Goal: Task Accomplishment & Management: Complete application form

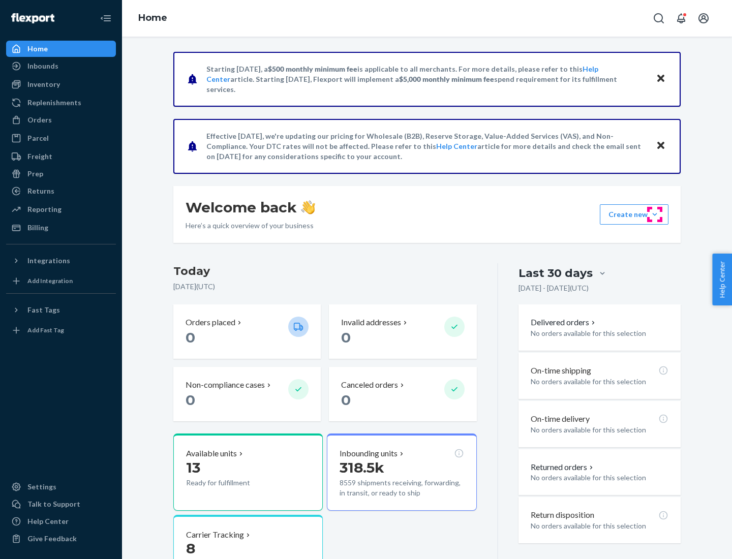
click at [654, 214] on button "Create new Create new inbound Create new order Create new product" at bounding box center [634, 214] width 69 height 20
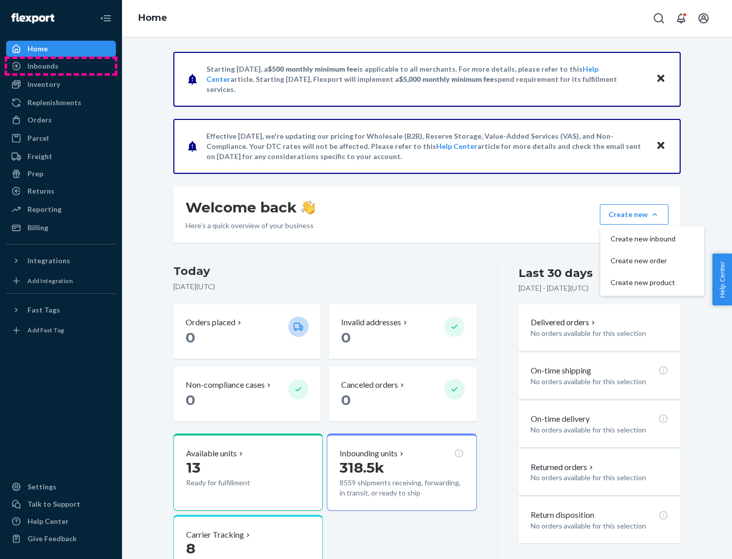
click at [61, 66] on div "Inbounds" at bounding box center [61, 66] width 108 height 14
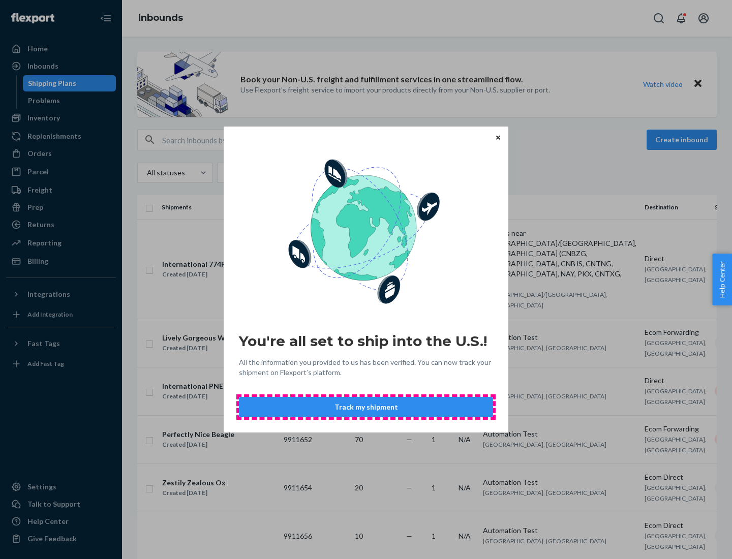
click at [366, 407] on button "Track my shipment" at bounding box center [366, 407] width 254 height 20
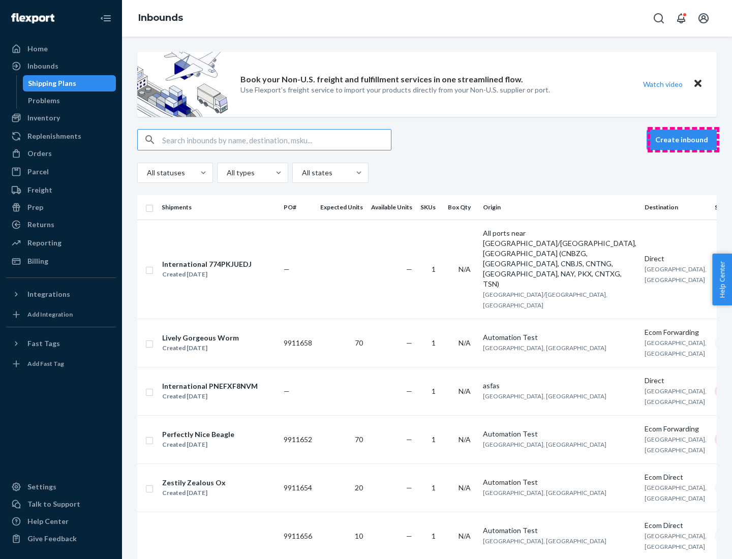
click at [683, 140] on button "Create inbound" at bounding box center [681, 140] width 70 height 20
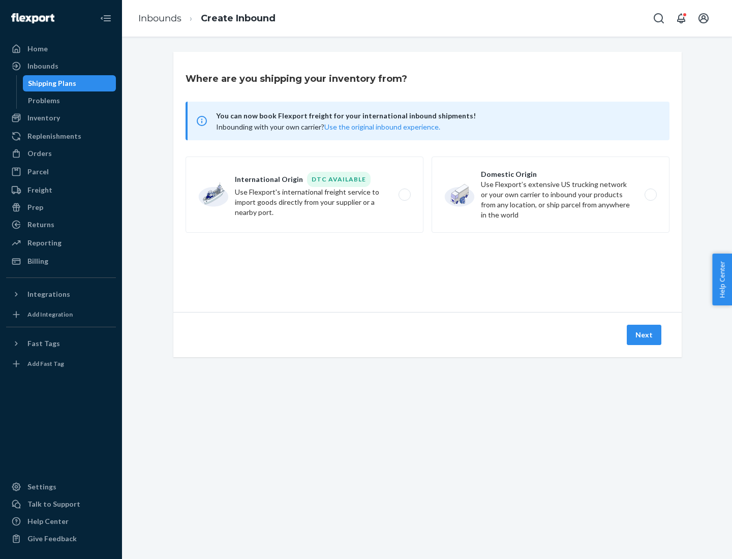
click at [304, 195] on label "International Origin DTC Available Use Flexport's international freight service…" at bounding box center [304, 194] width 238 height 76
click at [404, 195] on input "International Origin DTC Available Use Flexport's international freight service…" at bounding box center [407, 195] width 7 height 7
radio input "true"
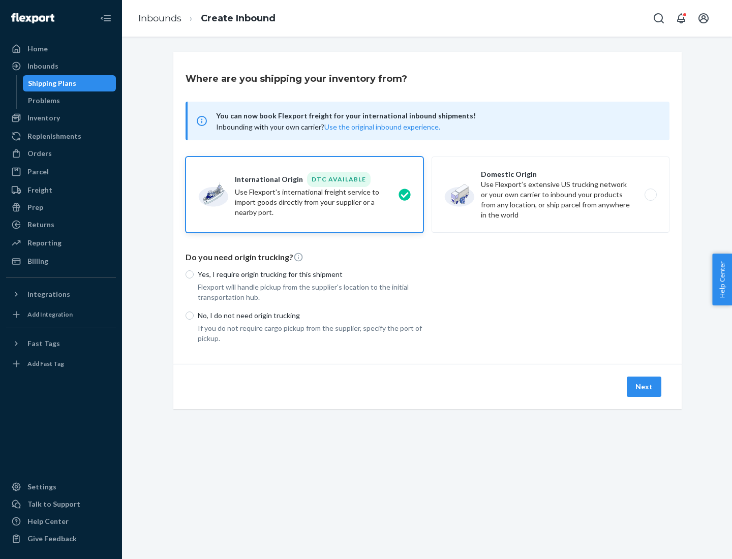
click at [310, 315] on p "No, I do not need origin trucking" at bounding box center [311, 315] width 226 height 10
click at [194, 315] on input "No, I do not need origin trucking" at bounding box center [189, 315] width 8 height 8
radio input "true"
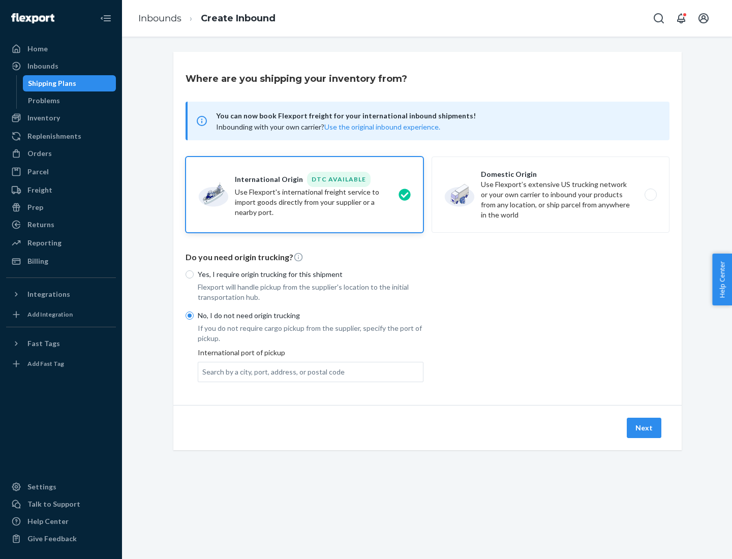
click at [271, 371] on div "Search by a city, port, address, or postal code" at bounding box center [273, 372] width 142 height 10
click at [203, 371] on input "Search by a city, port, address, or postal code" at bounding box center [202, 372] width 1 height 10
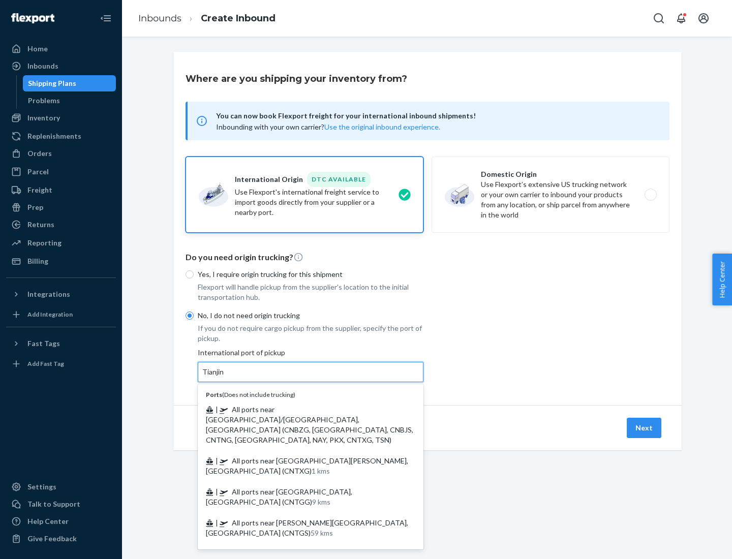
click at [300, 409] on span "| All ports near [GEOGRAPHIC_DATA]/[GEOGRAPHIC_DATA], [GEOGRAPHIC_DATA] (CNBZG,…" at bounding box center [309, 424] width 207 height 39
click at [225, 377] on input "Tianjin" at bounding box center [213, 372] width 22 height 10
type input "All ports near [GEOGRAPHIC_DATA]/[GEOGRAPHIC_DATA], [GEOGRAPHIC_DATA] (CNBZG, […"
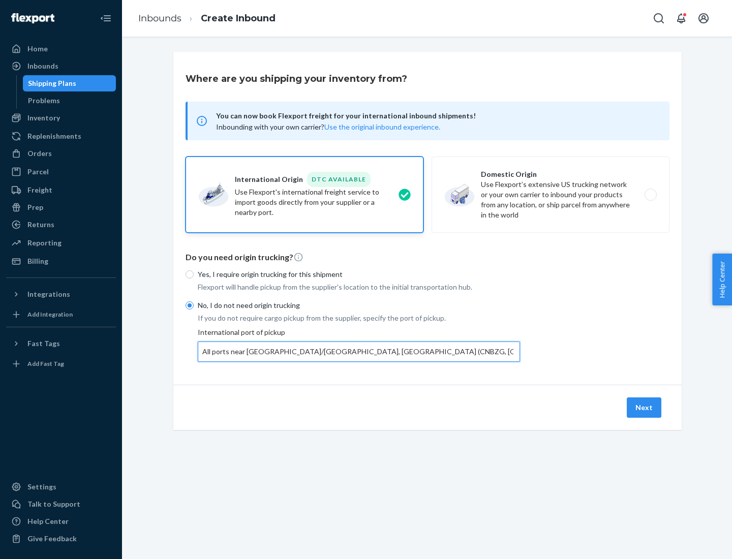
click at [644, 407] on button "Next" at bounding box center [643, 407] width 35 height 20
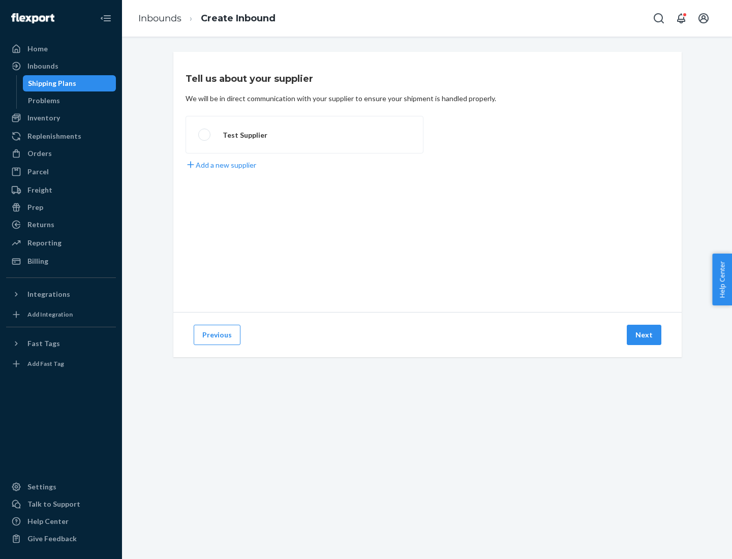
click at [304, 135] on label "Test Supplier" at bounding box center [304, 135] width 238 height 38
click at [205, 135] on input "Test Supplier" at bounding box center [201, 135] width 7 height 7
radio input "true"
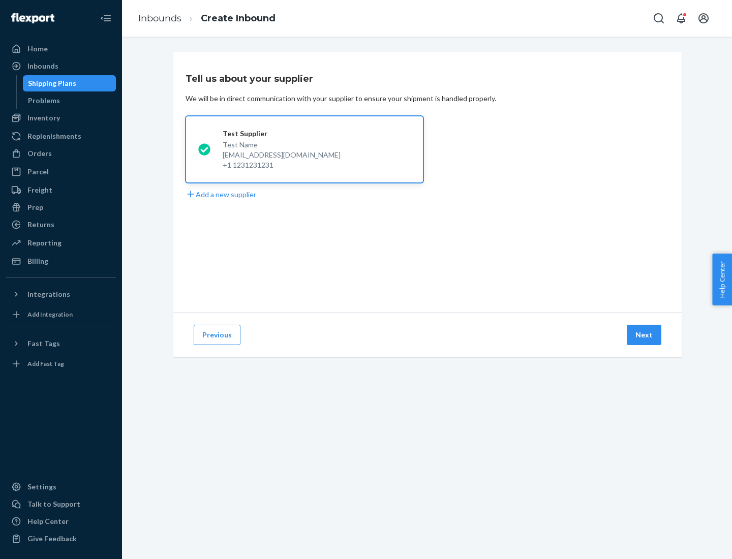
click at [644, 335] on button "Next" at bounding box center [643, 335] width 35 height 20
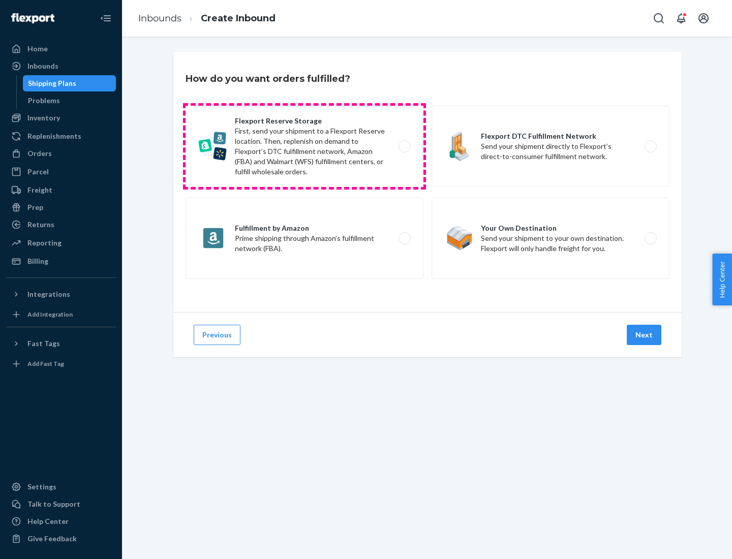
click at [304, 146] on label "Flexport Reserve Storage First, send your shipment to a Flexport Reserve locati…" at bounding box center [304, 146] width 238 height 81
click at [404, 146] on input "Flexport Reserve Storage First, send your shipment to a Flexport Reserve locati…" at bounding box center [407, 146] width 7 height 7
radio input "true"
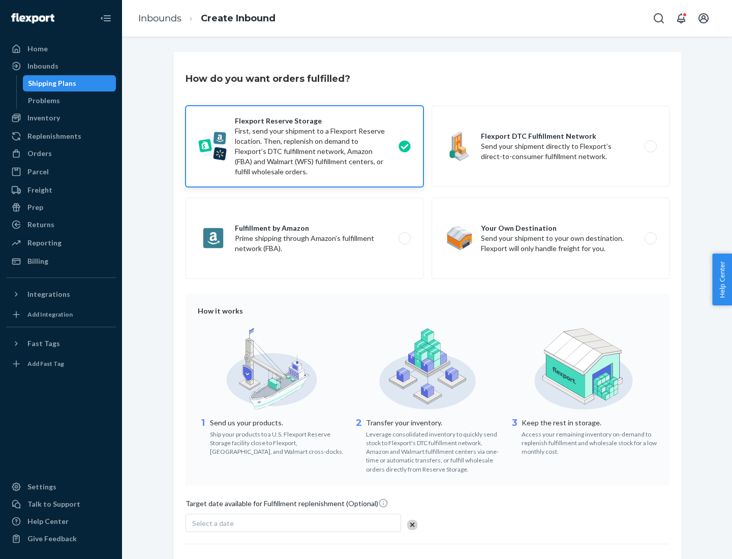
scroll to position [83, 0]
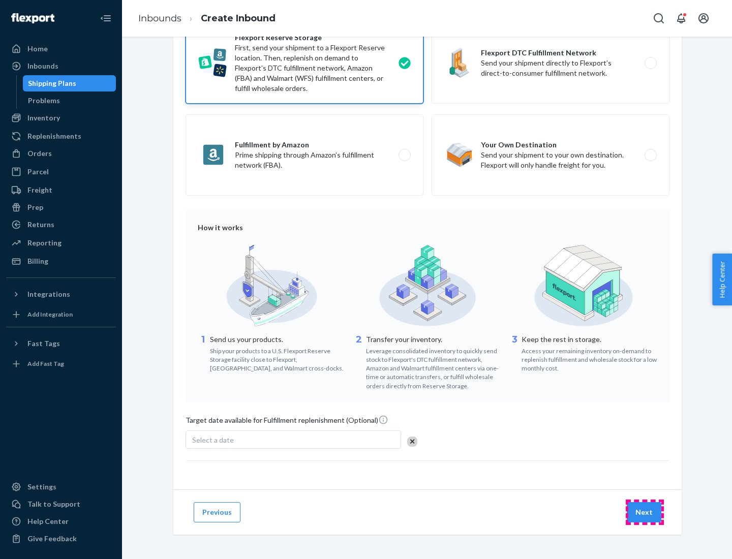
click at [644, 512] on button "Next" at bounding box center [643, 512] width 35 height 20
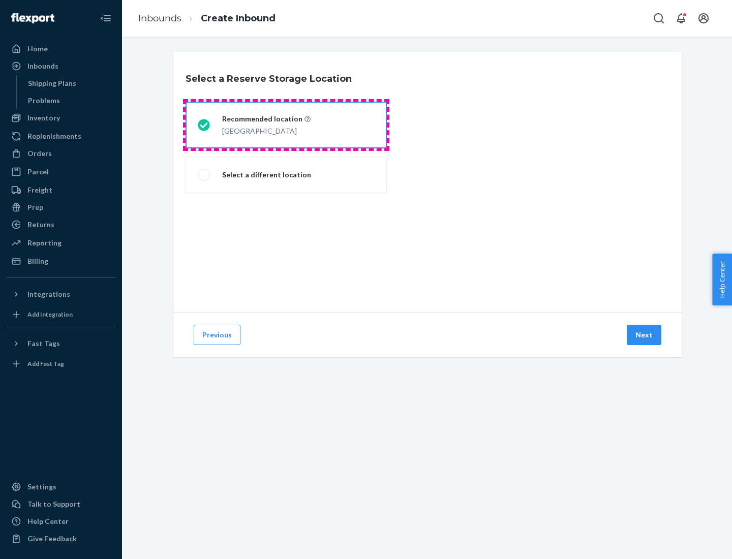
click at [286, 125] on div "[GEOGRAPHIC_DATA]" at bounding box center [266, 130] width 88 height 12
click at [204, 125] on input "Recommended location [GEOGRAPHIC_DATA]" at bounding box center [201, 125] width 7 height 7
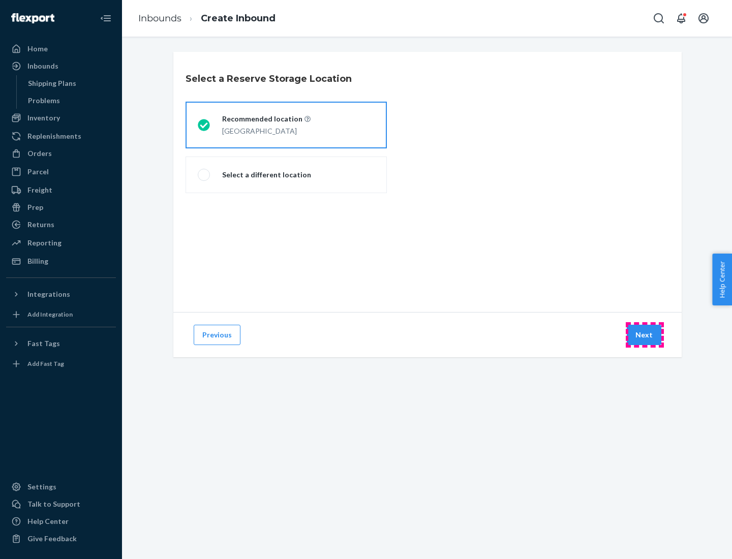
click at [644, 335] on button "Next" at bounding box center [643, 335] width 35 height 20
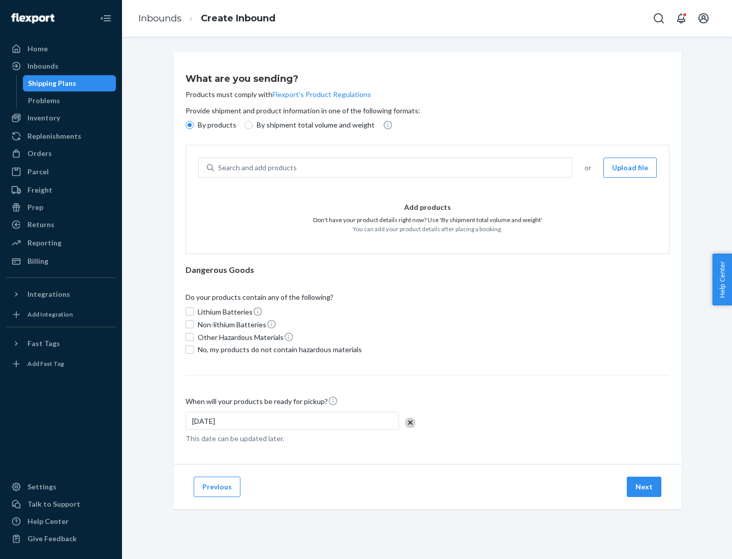
click at [393, 168] on div "Search and add products" at bounding box center [393, 168] width 358 height 18
click at [219, 168] on input "Search and add products" at bounding box center [218, 168] width 1 height 10
type input "basic"
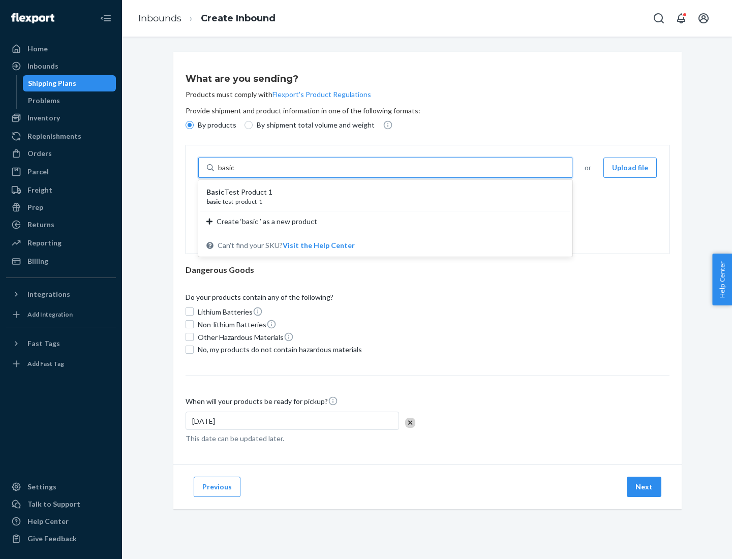
click at [382, 192] on div "Basic Test Product 1" at bounding box center [381, 192] width 350 height 10
click at [236, 173] on input "basic" at bounding box center [227, 168] width 18 height 10
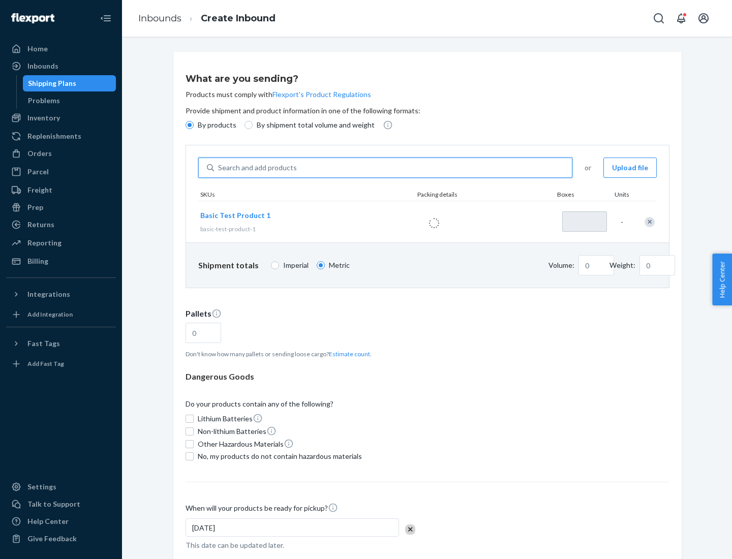
type input "1"
type input "1.09"
type input "3.27"
type input "3"
type input "0.01"
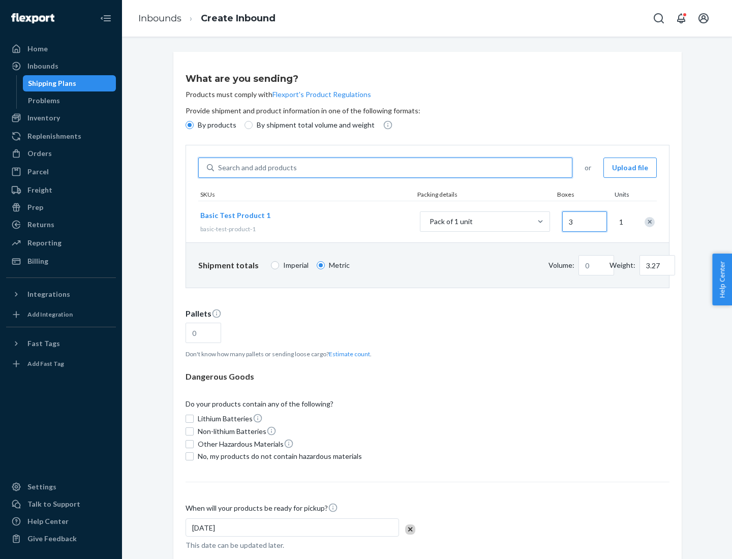
type input "32.66"
type input "30"
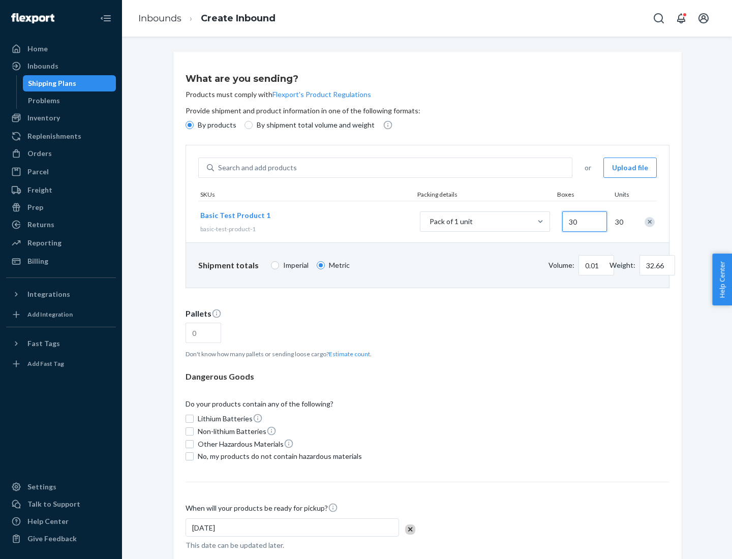
type input "0.07"
type input "326.59"
type input "300"
type input "0.68"
type input "3265.86"
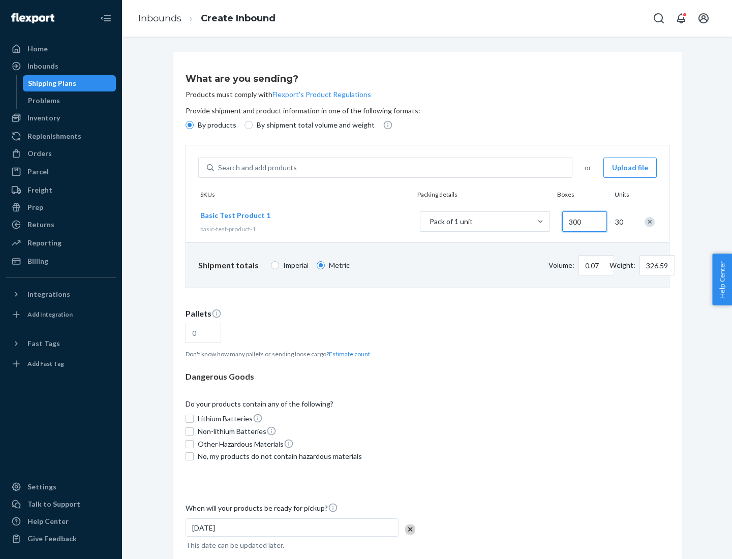
type input "3000"
type input "1.09"
type input "1"
type input "10.89"
type input "10"
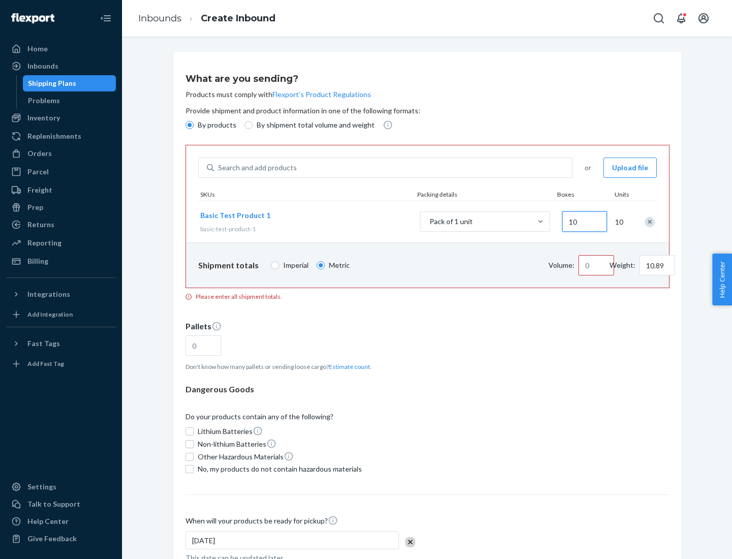
type input "0.02"
type input "108.86"
type input "100"
type input "0.23"
type input "1088.62"
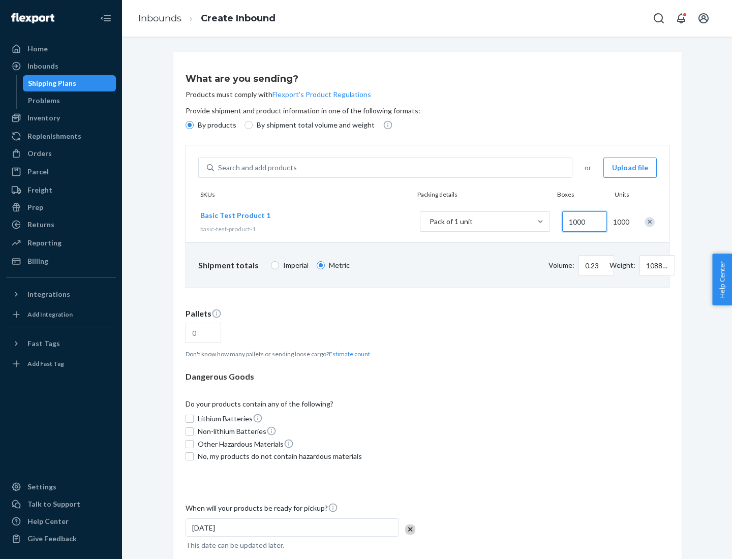
scroll to position [35, 0]
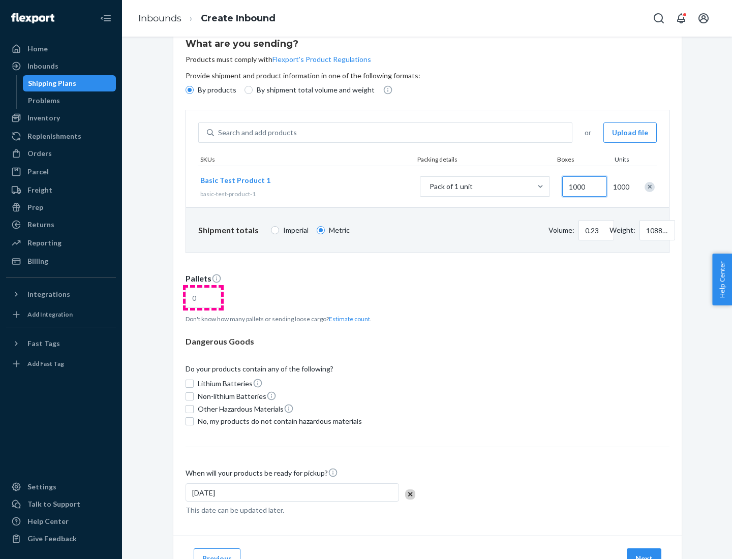
type input "1000"
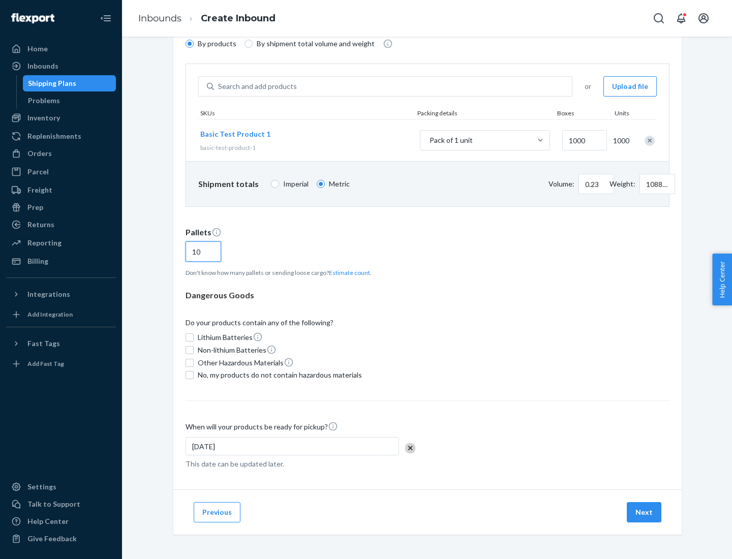
type input "10"
click at [278, 375] on span "No, my products do not contain hazardous materials" at bounding box center [280, 375] width 164 height 10
click at [194, 375] on input "No, my products do not contain hazardous materials" at bounding box center [189, 375] width 8 height 8
checkbox input "true"
click at [644, 512] on button "Next" at bounding box center [643, 512] width 35 height 20
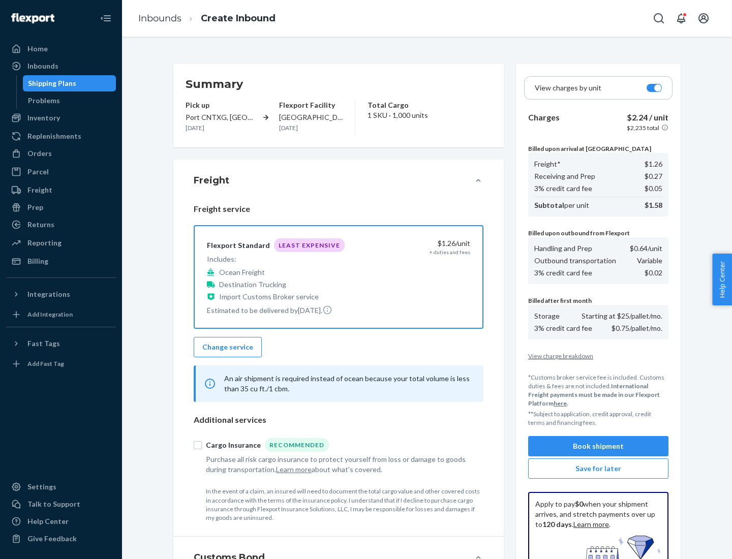
scroll to position [148, 0]
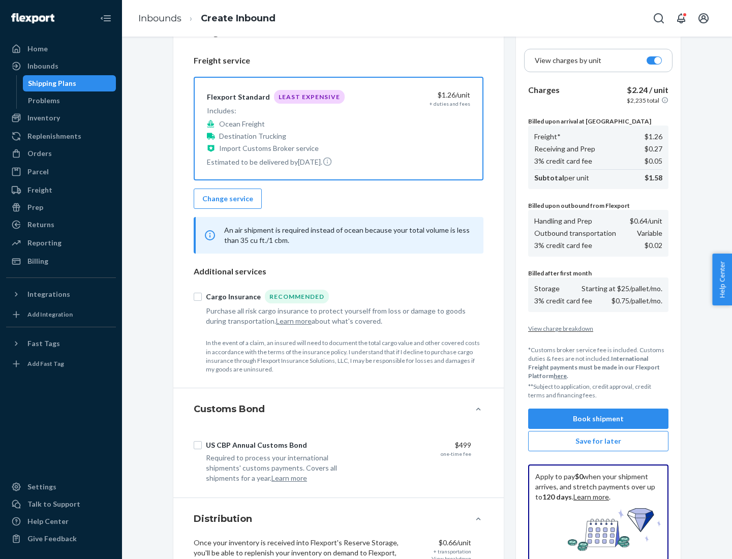
click at [598, 419] on button "Book shipment" at bounding box center [598, 418] width 140 height 20
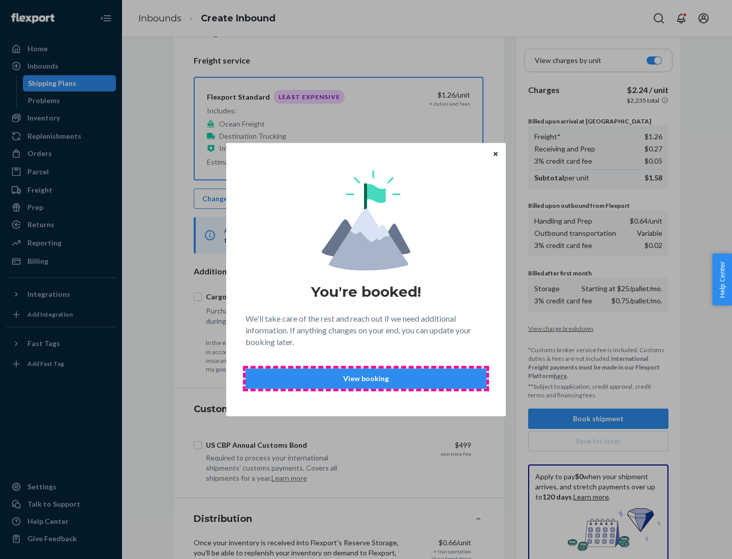
click at [366, 378] on p "View booking" at bounding box center [366, 378] width 224 height 10
